Goal: Navigation & Orientation: Find specific page/section

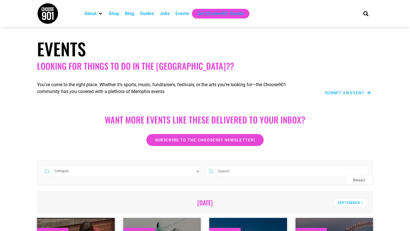
click at [121, 26] on div "About Contact Us Donate Shop Blog Guides Jobs Events Get Choose901 Emails" at bounding box center [218, 13] width 278 height 27
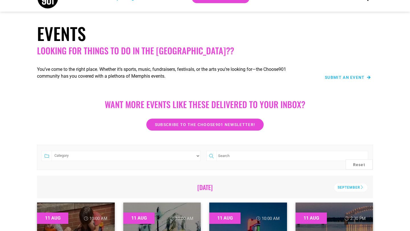
scroll to position [27, 0]
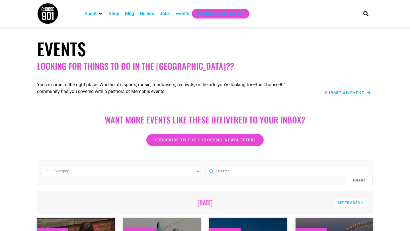
click at [133, 15] on div "Blog" at bounding box center [129, 13] width 9 height 7
